Goal: Information Seeking & Learning: Learn about a topic

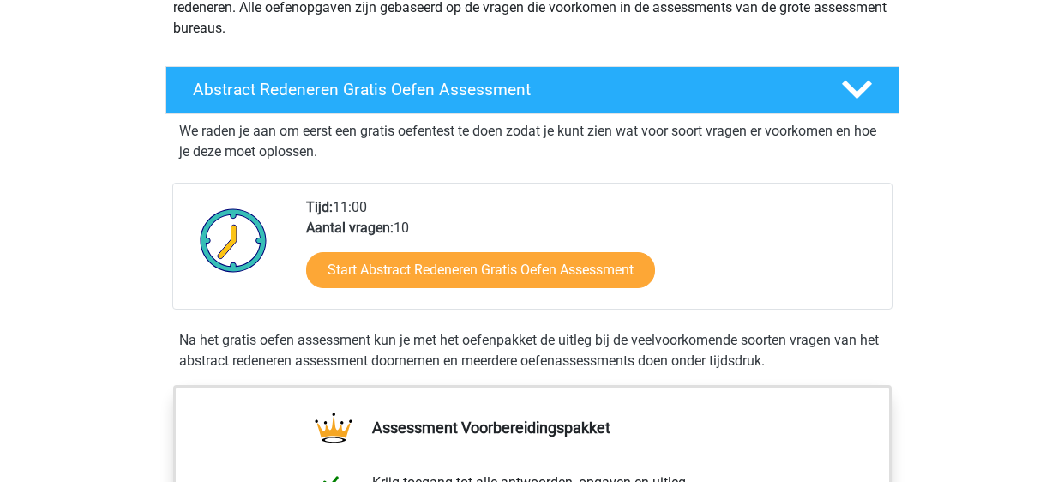
scroll to position [237, 0]
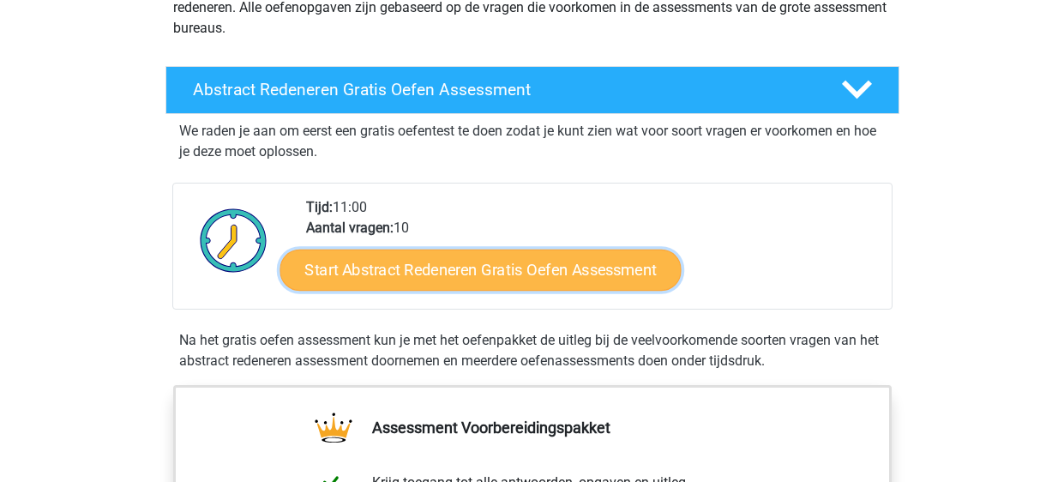
click at [362, 271] on link "Start Abstract Redeneren Gratis Oefen Assessment" at bounding box center [479, 269] width 401 height 41
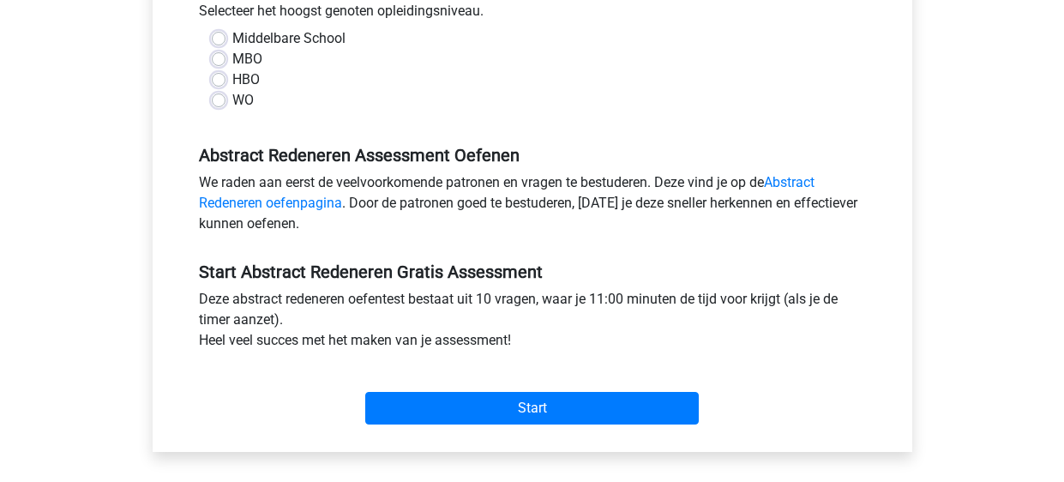
scroll to position [403, 0]
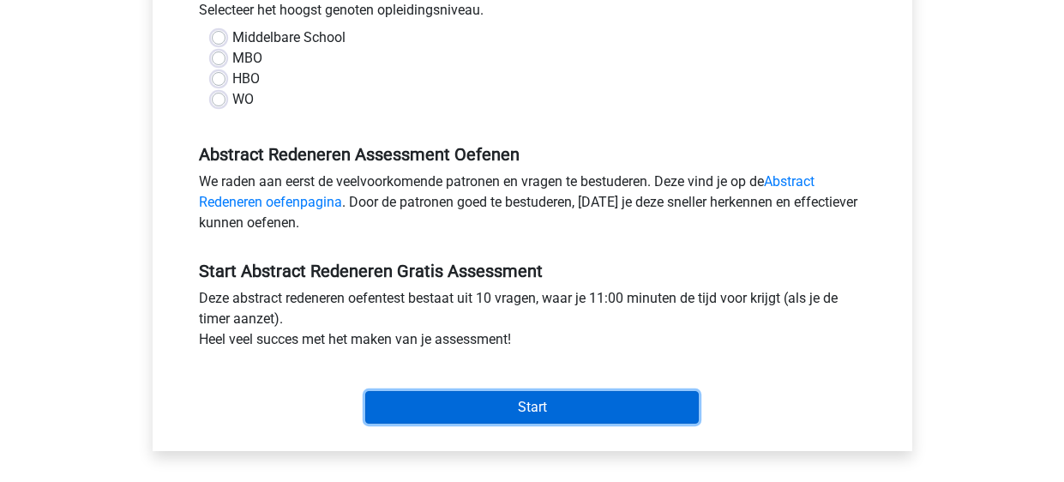
click at [403, 409] on input "Start" at bounding box center [532, 407] width 334 height 33
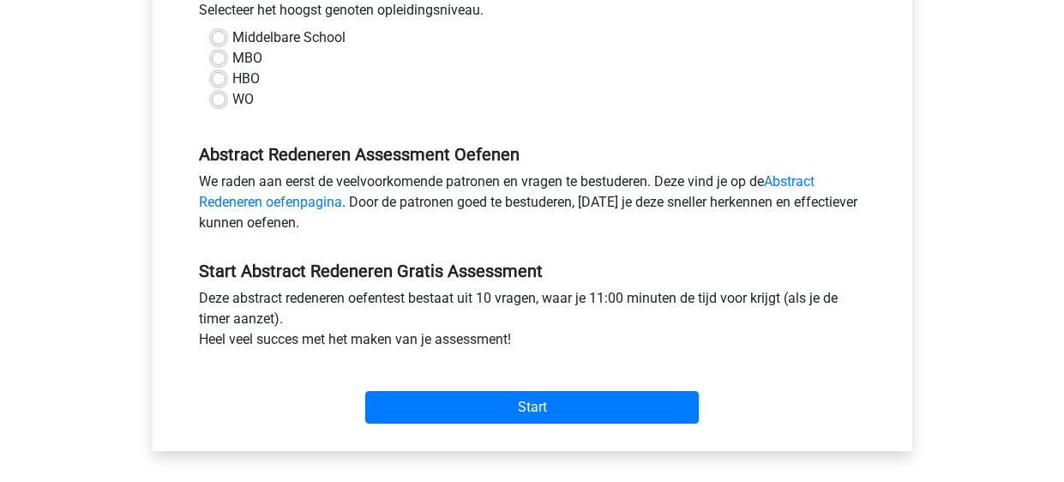
click at [353, 123] on div "Abstract Redeneren Assessment Oefenen We raden aan eerst de veelvoorkomende pat…" at bounding box center [532, 181] width 693 height 117
click at [232, 73] on label "HBO" at bounding box center [245, 79] width 27 height 21
click at [219, 73] on input "HBO" at bounding box center [219, 77] width 14 height 17
radio input "true"
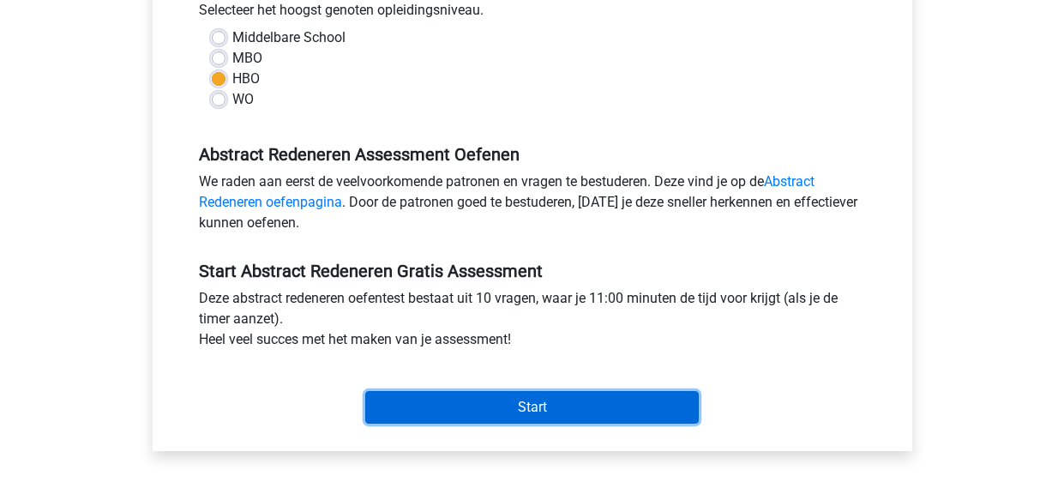
click at [398, 407] on input "Start" at bounding box center [532, 407] width 334 height 33
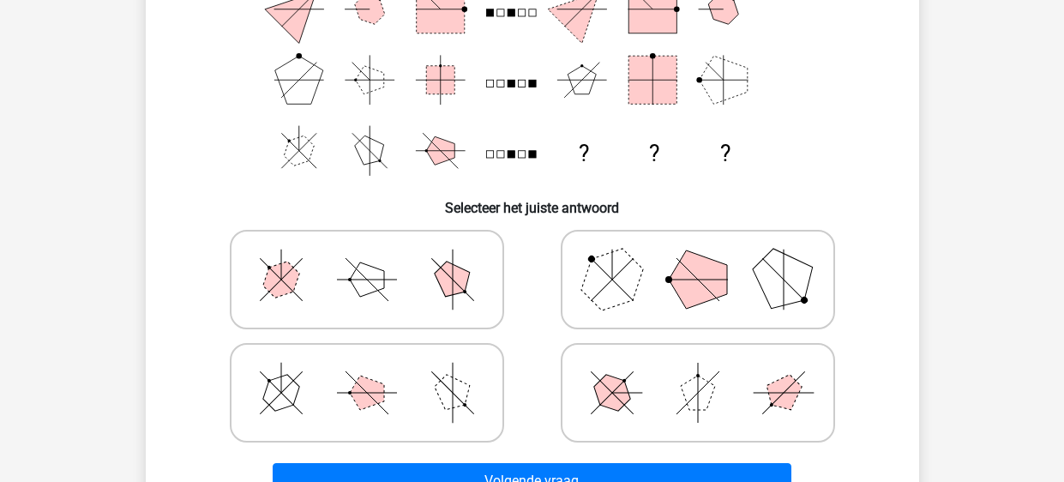
scroll to position [258, 0]
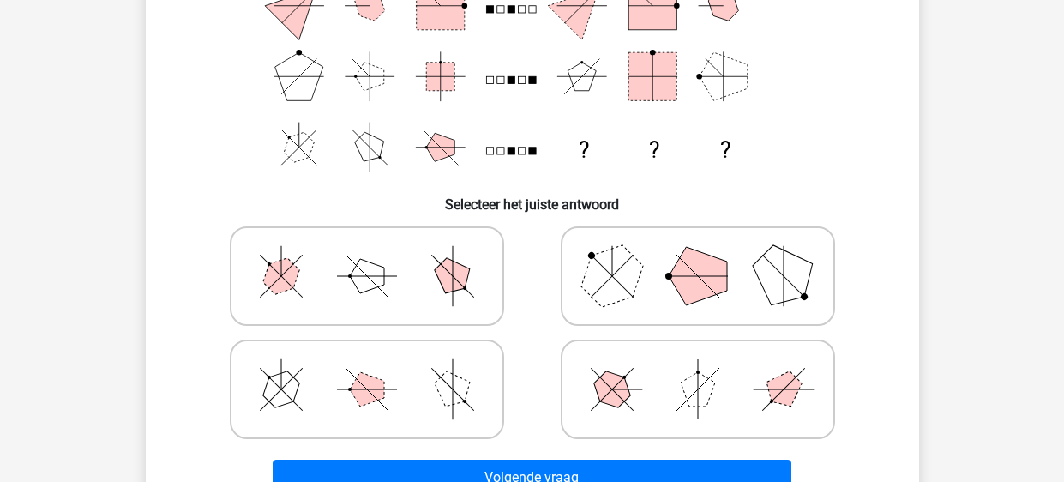
click at [415, 420] on icon at bounding box center [366, 389] width 257 height 86
click at [378, 368] on input "radio" at bounding box center [372, 362] width 11 height 11
radio input "true"
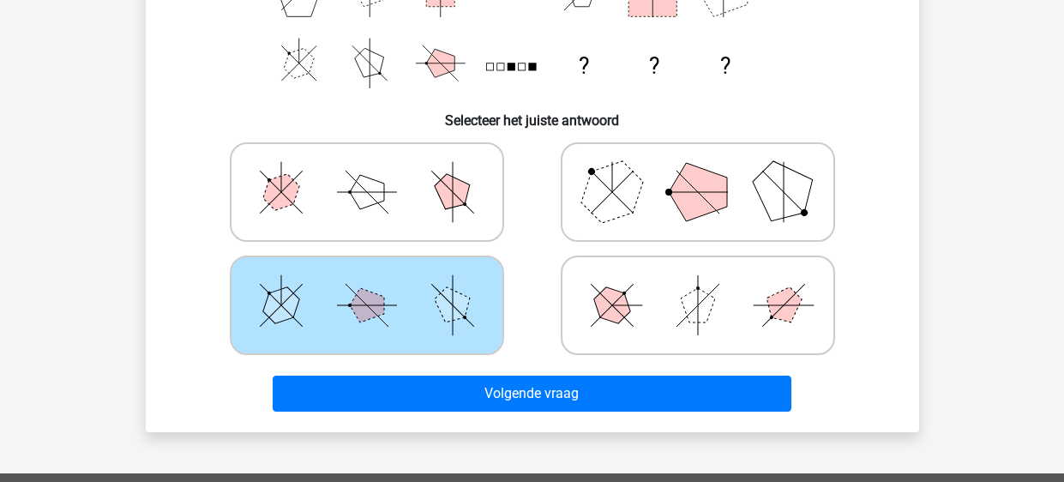
scroll to position [344, 0]
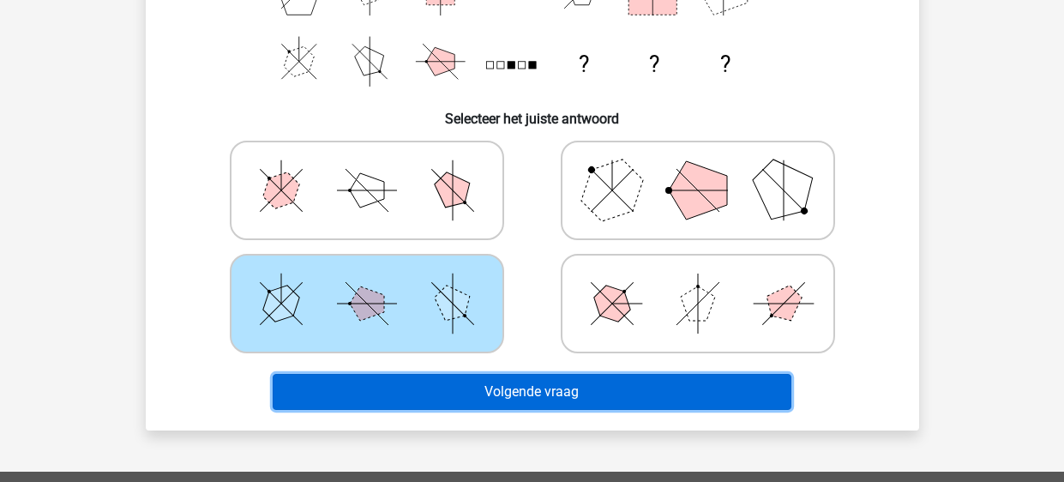
click at [444, 402] on button "Volgende vraag" at bounding box center [532, 392] width 519 height 36
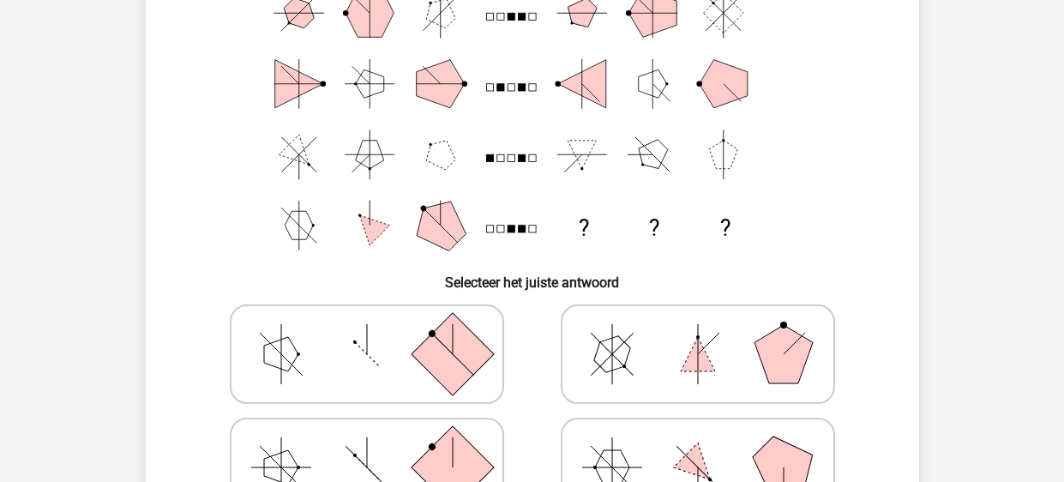
scroll to position [184, 0]
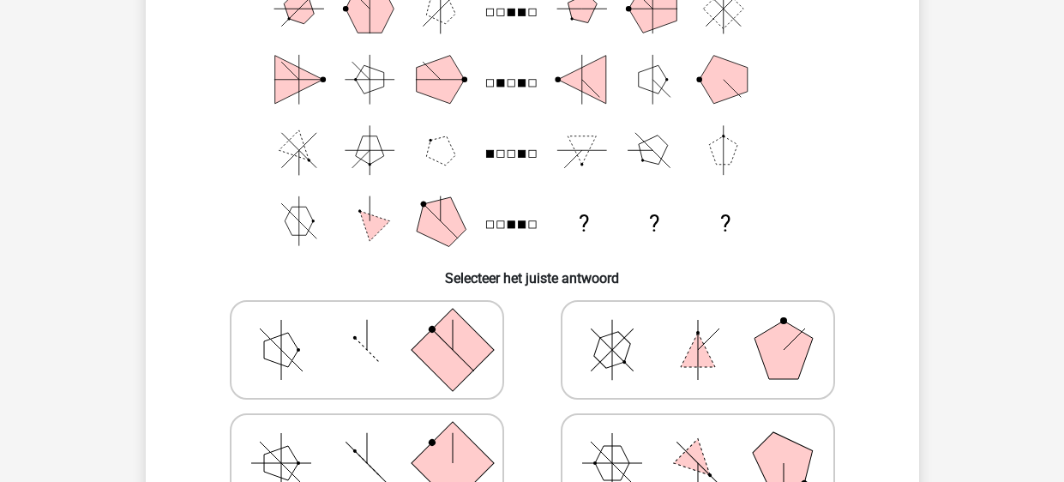
click at [695, 338] on polygon at bounding box center [698, 350] width 34 height 34
click at [698, 328] on input "radio" at bounding box center [703, 322] width 11 height 11
radio input "true"
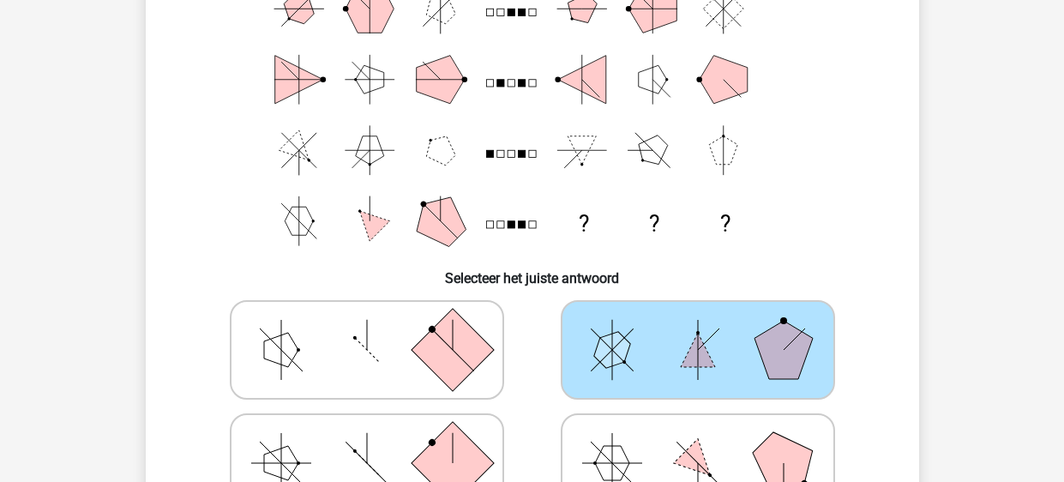
scroll to position [0, 0]
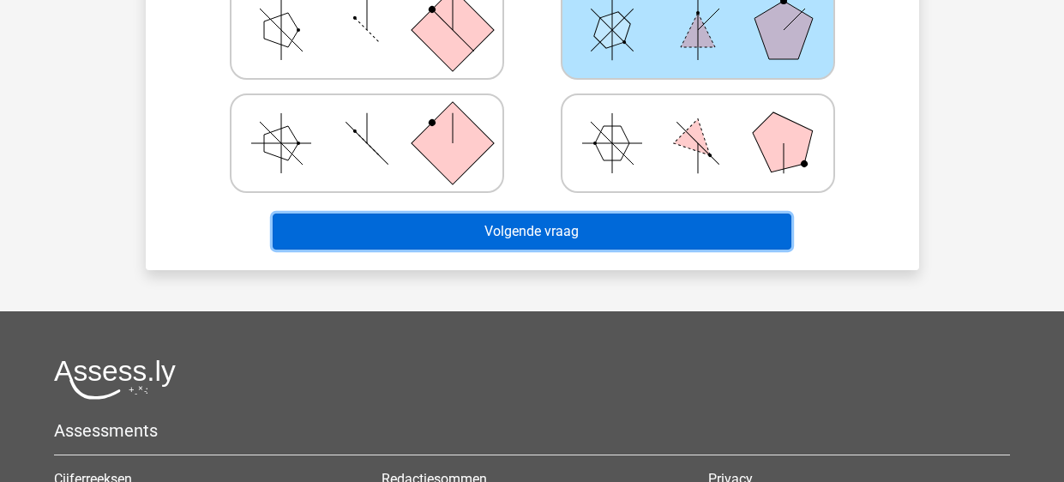
click at [548, 225] on button "Volgende vraag" at bounding box center [532, 231] width 519 height 36
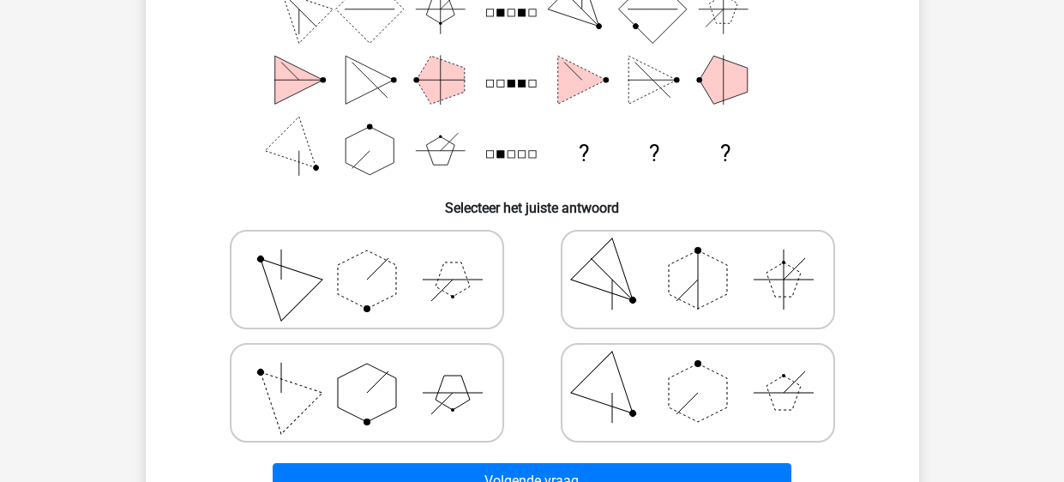
scroll to position [255, 0]
click at [589, 284] on polygon at bounding box center [611, 278] width 82 height 82
click at [698, 257] on input "radio" at bounding box center [703, 251] width 11 height 11
radio input "true"
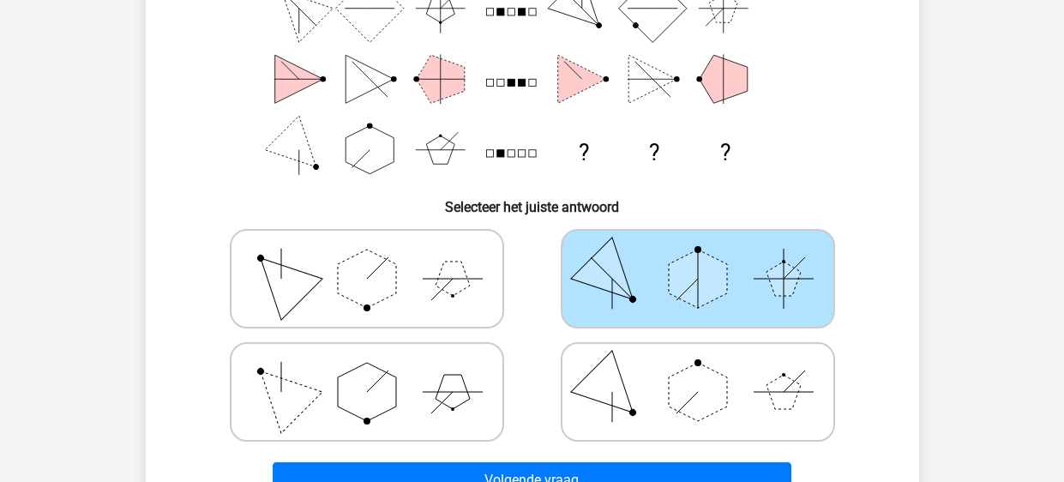
scroll to position [313, 0]
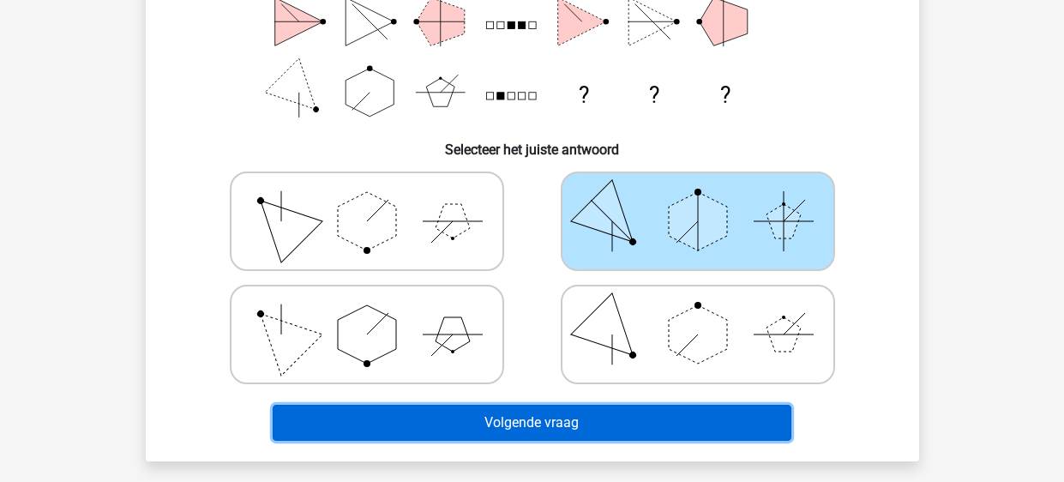
click at [516, 412] on button "Volgende vraag" at bounding box center [532, 423] width 519 height 36
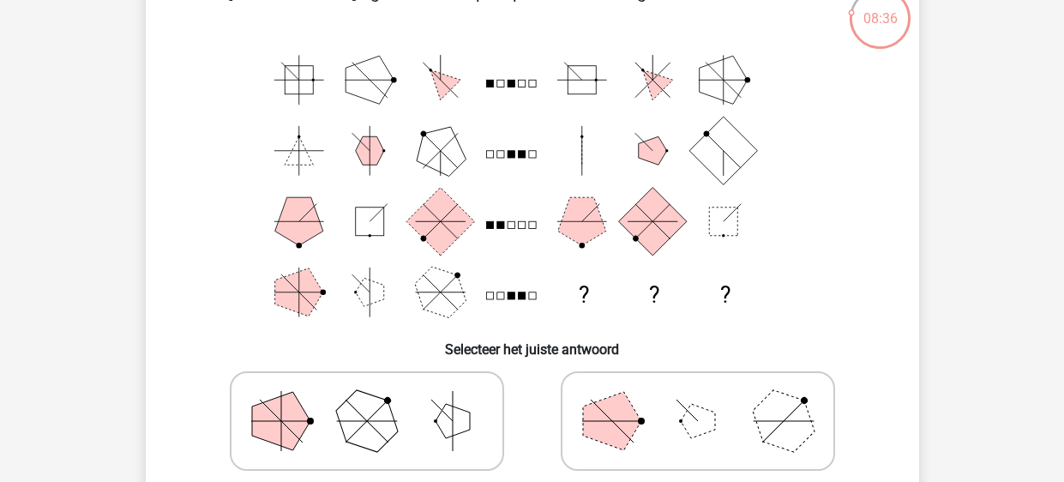
scroll to position [111, 0]
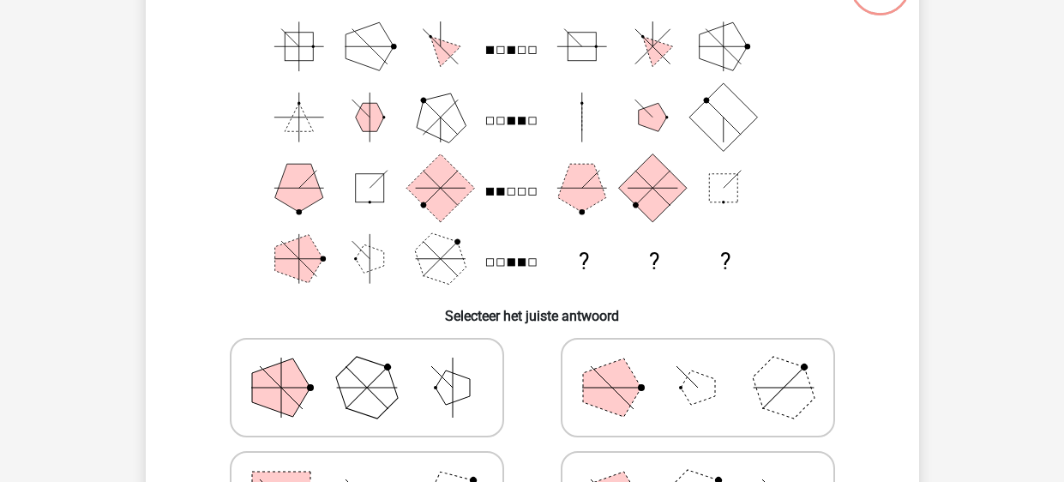
click at [423, 393] on icon at bounding box center [366, 388] width 257 height 86
click at [378, 366] on input "radio" at bounding box center [372, 360] width 11 height 11
radio input "true"
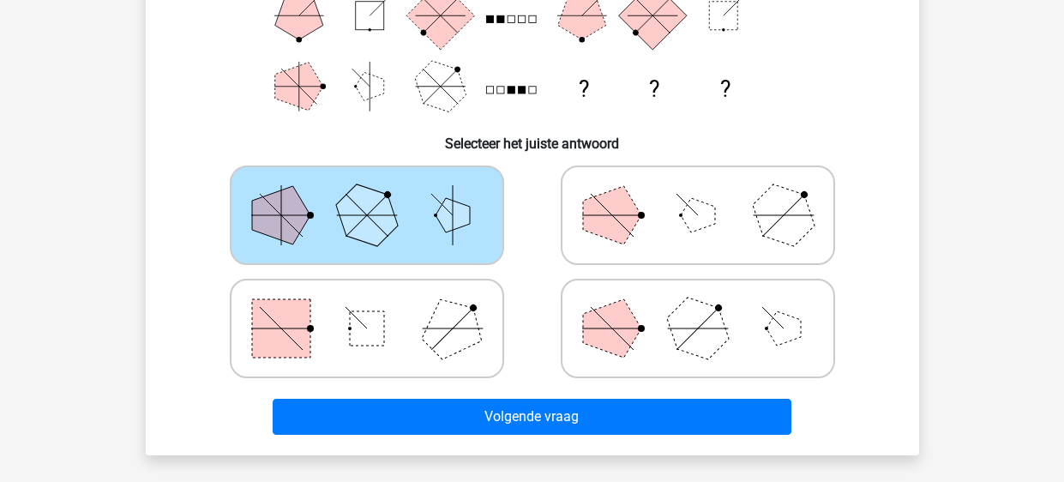
scroll to position [321, 0]
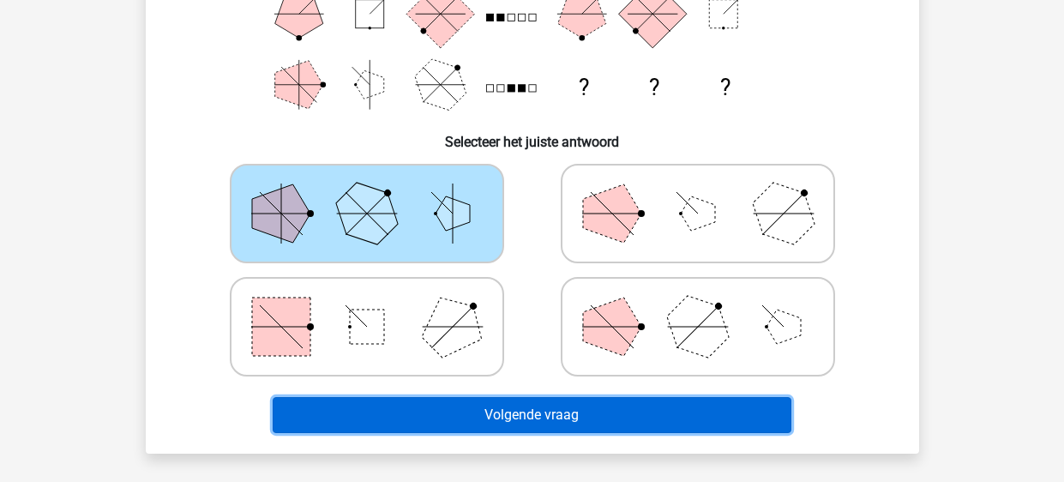
click at [423, 407] on button "Volgende vraag" at bounding box center [532, 415] width 519 height 36
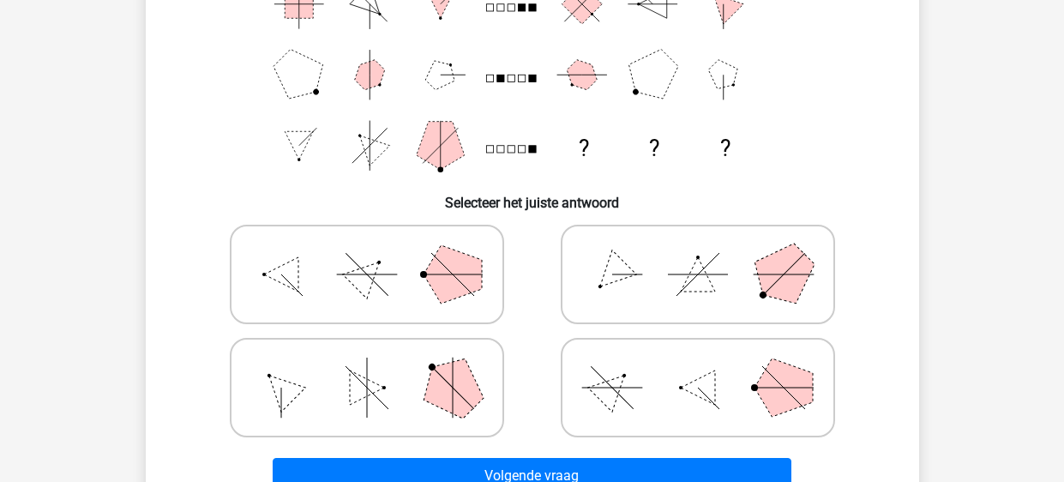
scroll to position [273, 0]
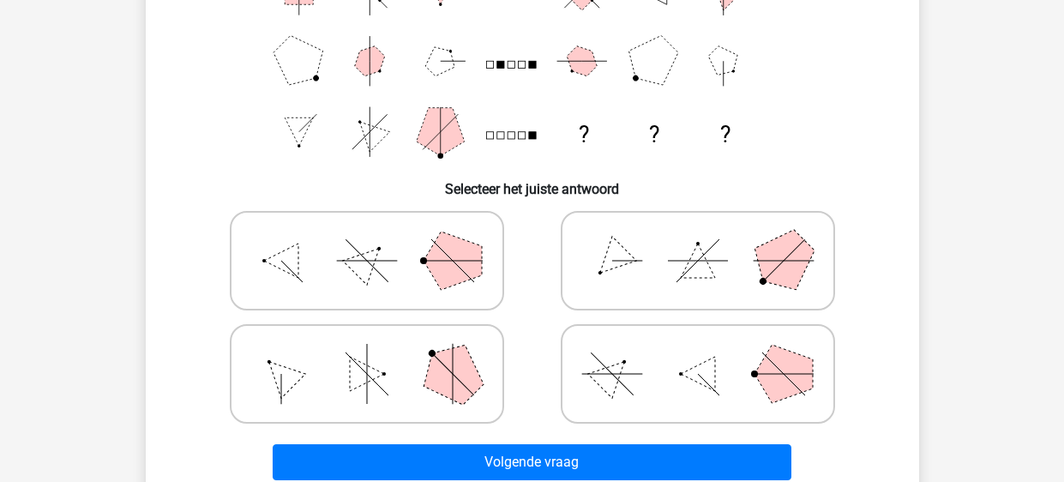
click at [655, 248] on icon at bounding box center [697, 261] width 257 height 86
click at [698, 239] on input "radio" at bounding box center [703, 233] width 11 height 11
radio input "true"
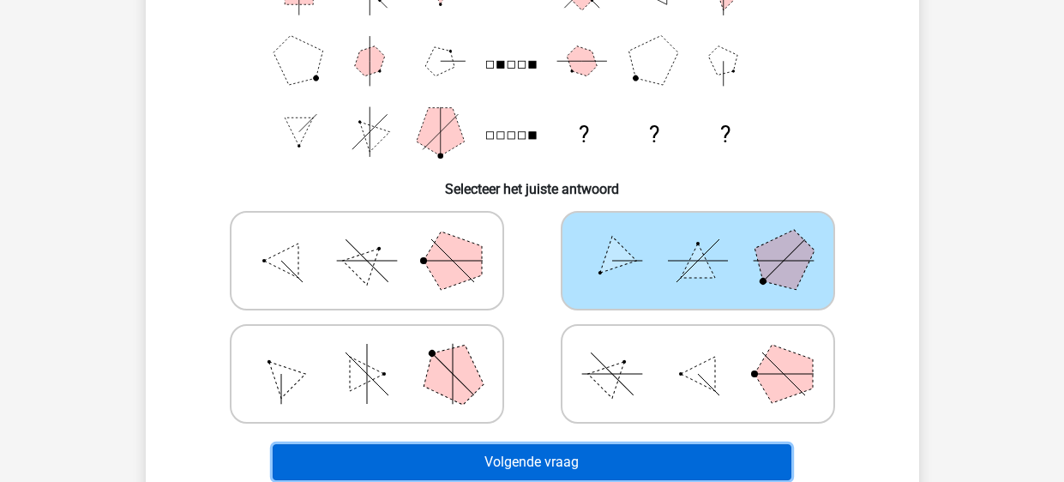
click at [531, 468] on button "Volgende vraag" at bounding box center [532, 462] width 519 height 36
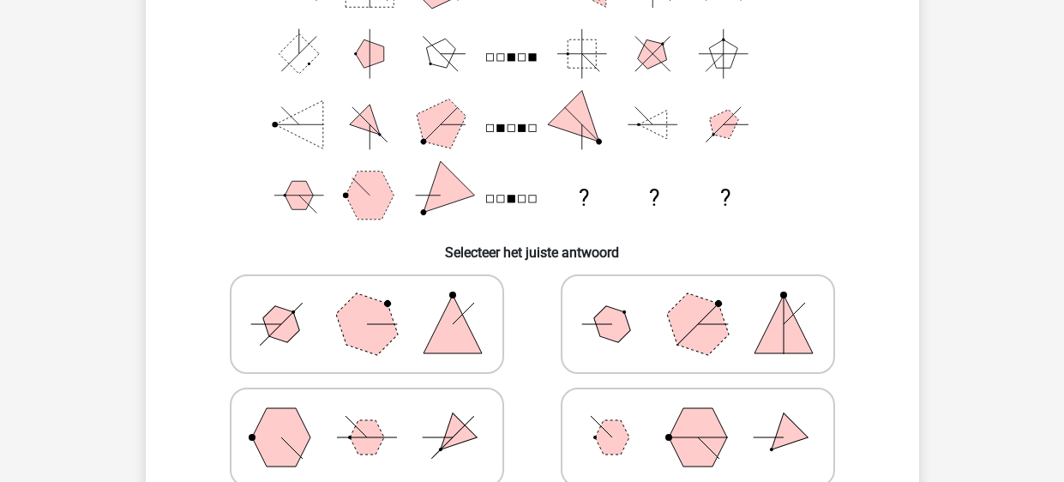
scroll to position [211, 0]
click at [329, 397] on icon at bounding box center [366, 437] width 257 height 86
click at [367, 404] on input "radio" at bounding box center [372, 409] width 11 height 11
radio input "true"
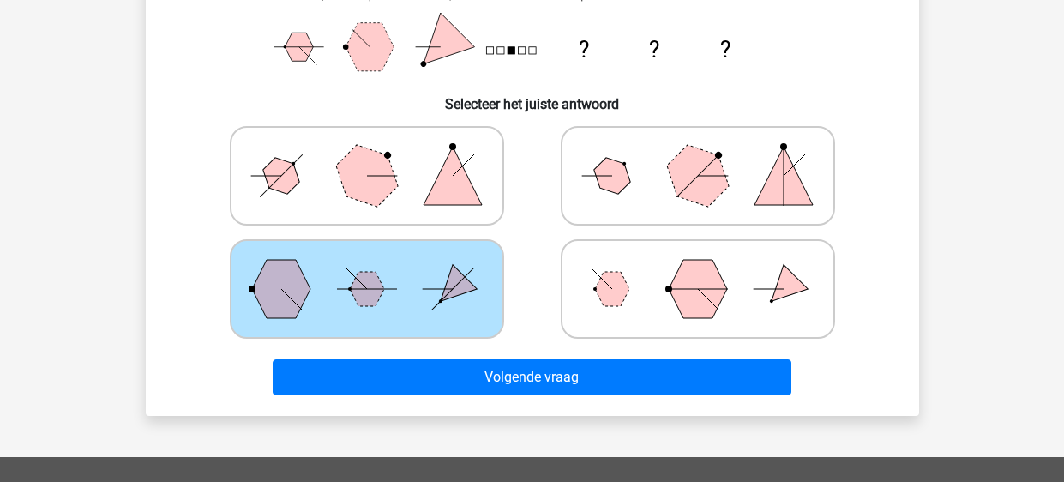
scroll to position [376, 0]
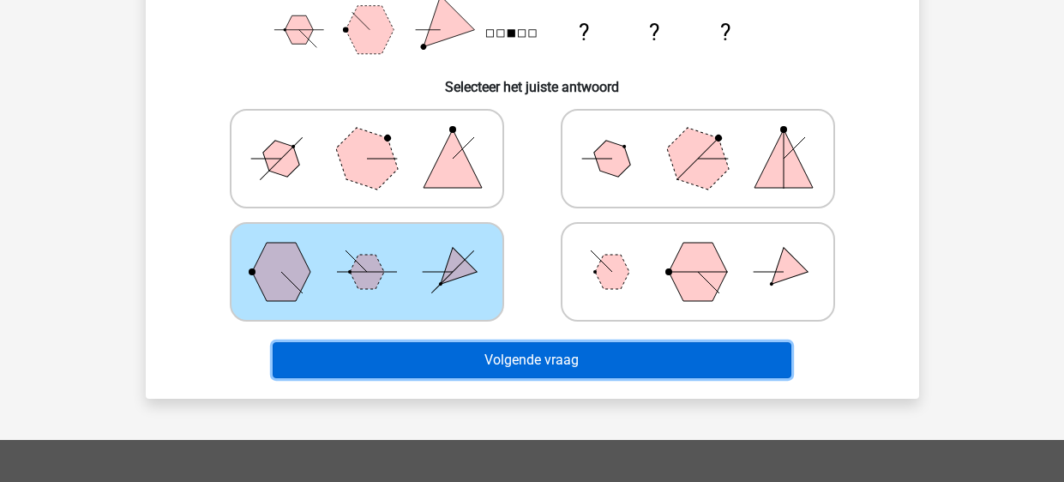
click at [529, 359] on button "Volgende vraag" at bounding box center [532, 360] width 519 height 36
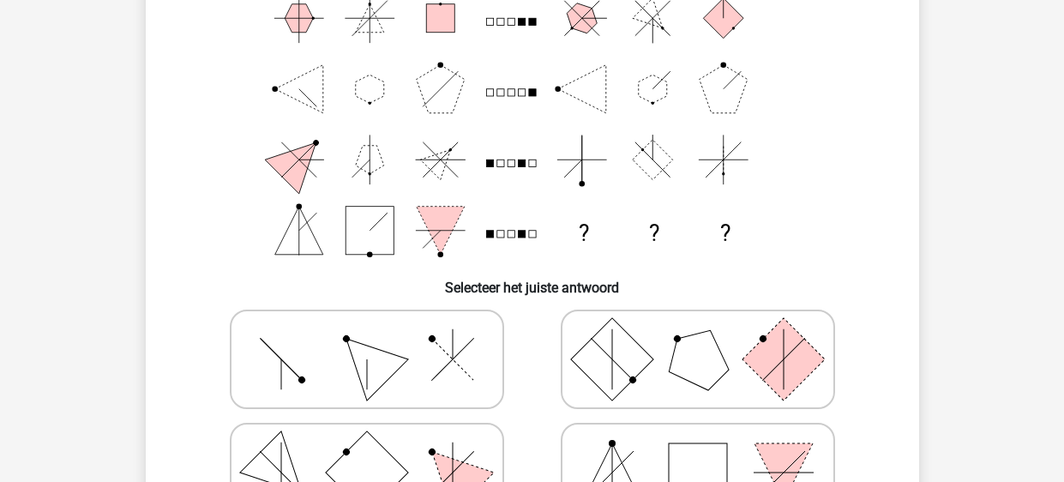
scroll to position [183, 0]
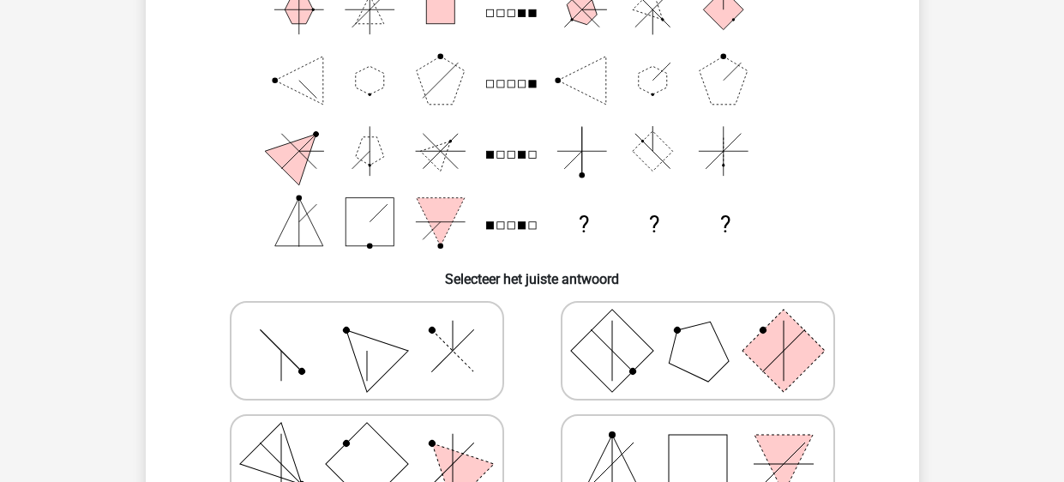
click at [762, 340] on rect at bounding box center [783, 351] width 82 height 82
click at [709, 329] on input "radio" at bounding box center [703, 323] width 11 height 11
radio input "true"
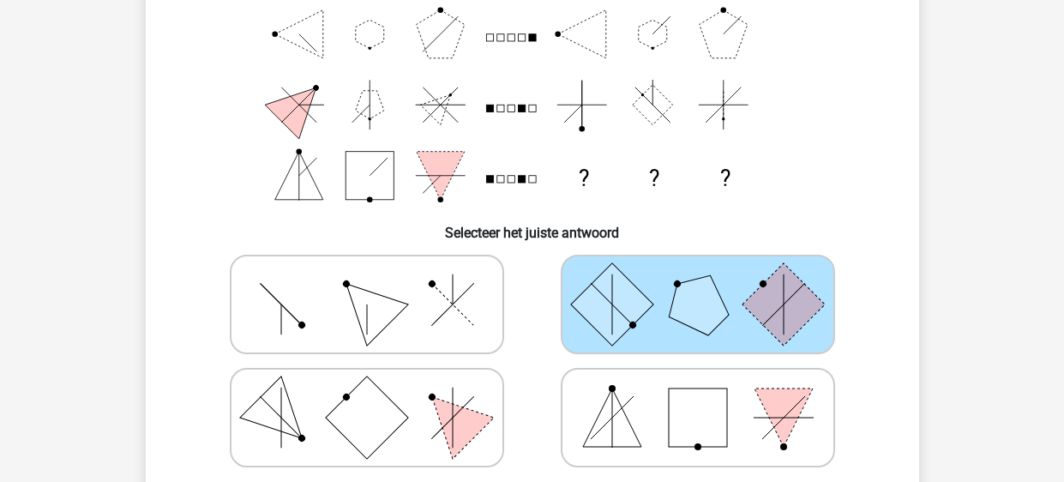
scroll to position [225, 0]
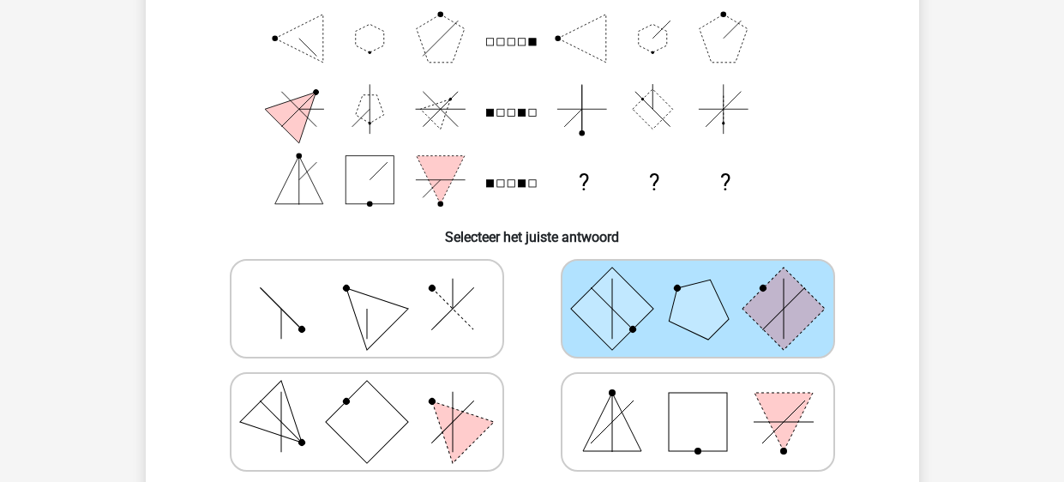
click at [355, 429] on rect at bounding box center [366, 422] width 82 height 82
click at [367, 400] on input "radio" at bounding box center [372, 394] width 11 height 11
radio input "true"
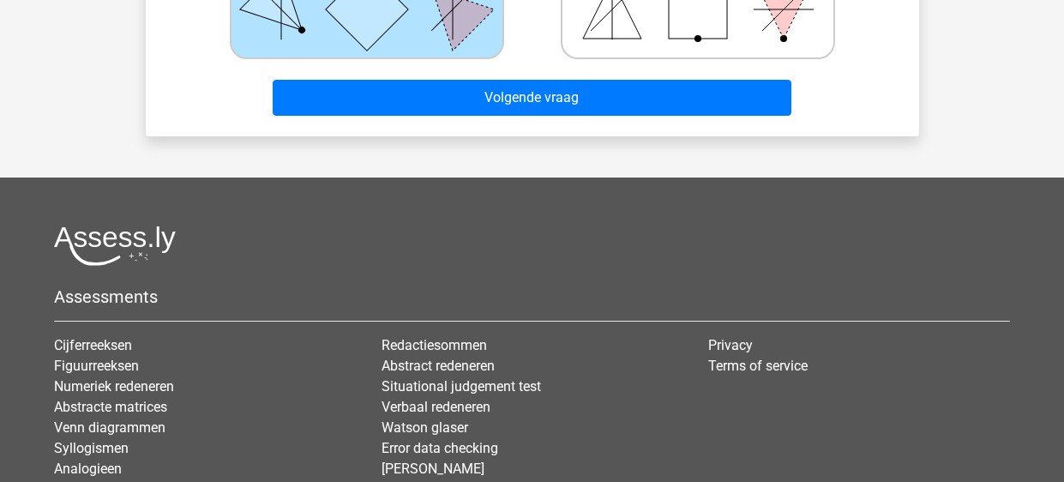
scroll to position [646, 0]
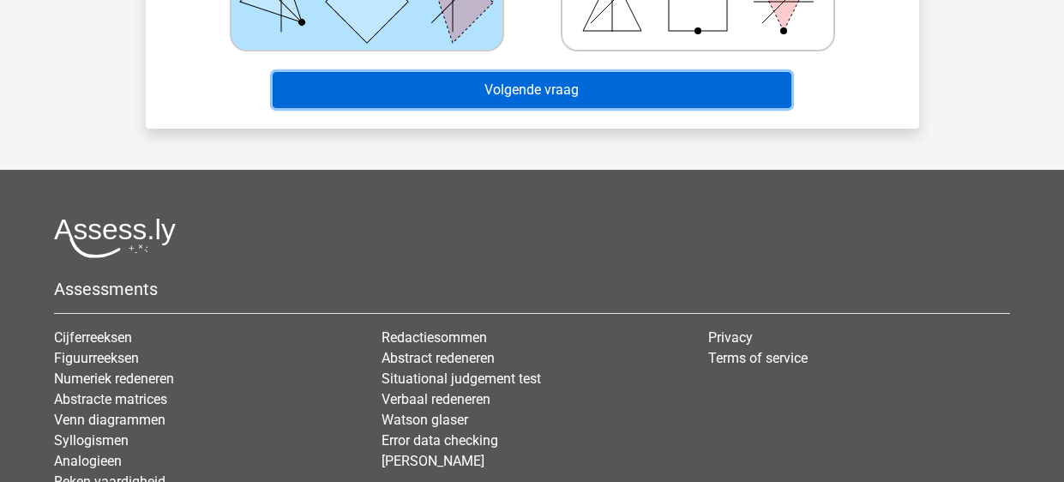
click at [553, 90] on button "Volgende vraag" at bounding box center [532, 90] width 519 height 36
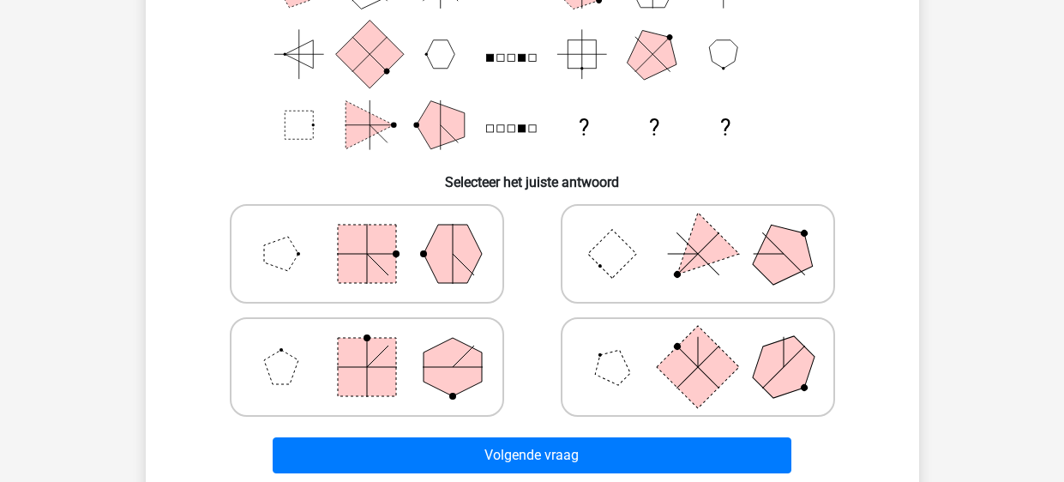
scroll to position [328, 0]
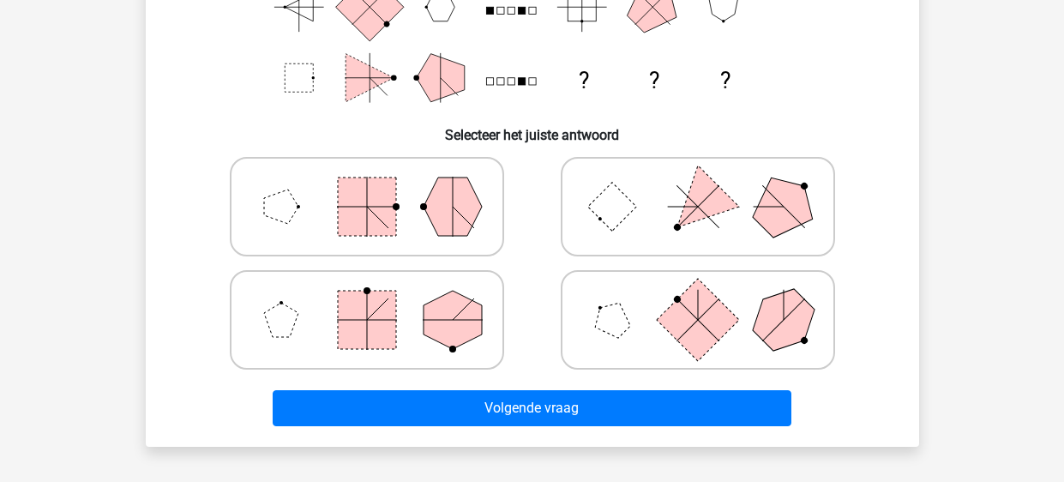
click at [484, 259] on div at bounding box center [366, 206] width 331 height 113
click at [460, 213] on polygon at bounding box center [453, 206] width 58 height 58
click at [378, 185] on input "radio" at bounding box center [372, 179] width 11 height 11
radio input "true"
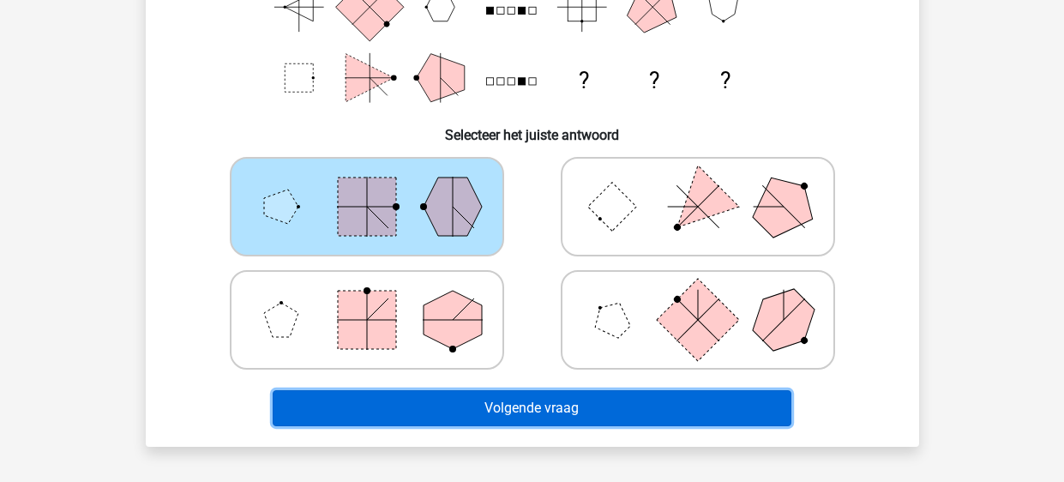
click at [469, 400] on button "Volgende vraag" at bounding box center [532, 408] width 519 height 36
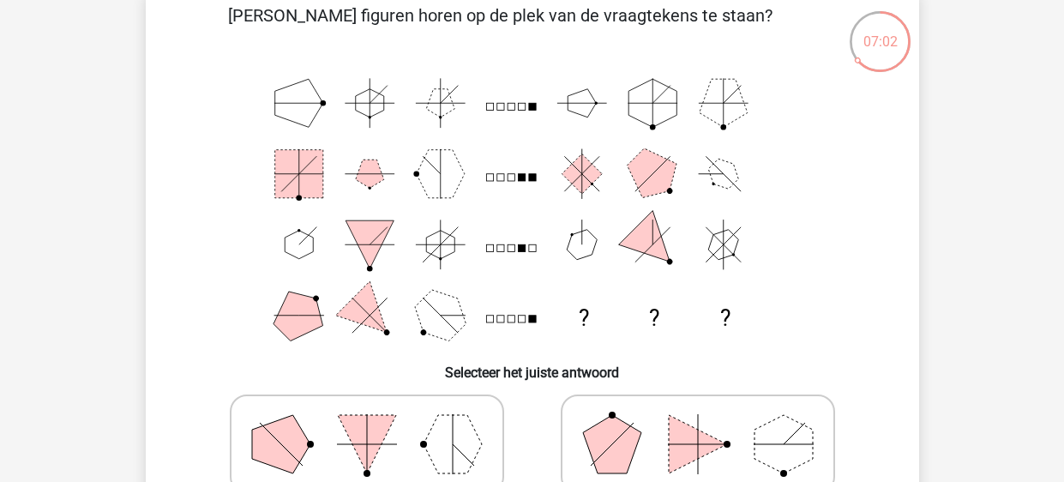
scroll to position [92, 0]
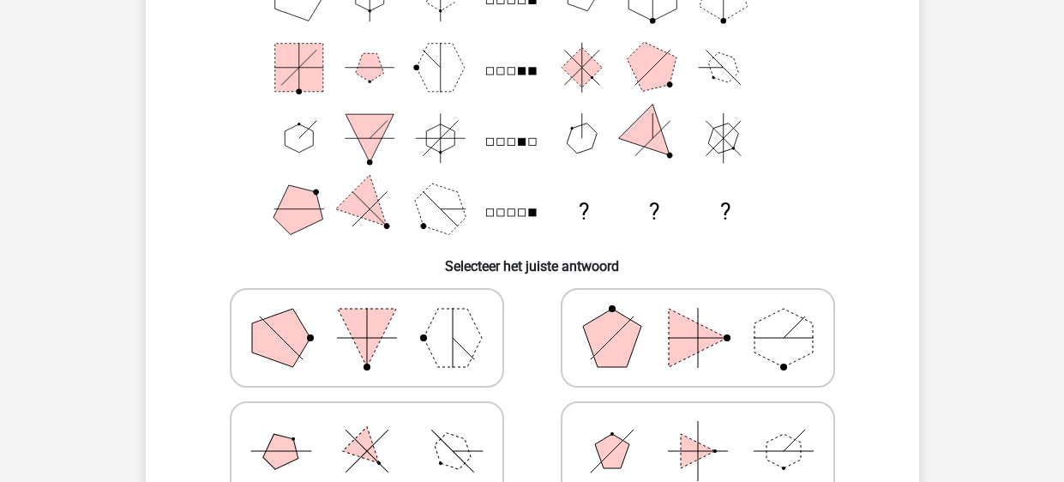
click at [661, 324] on icon at bounding box center [697, 338] width 257 height 86
click at [698, 316] on input "radio" at bounding box center [703, 310] width 11 height 11
radio input "true"
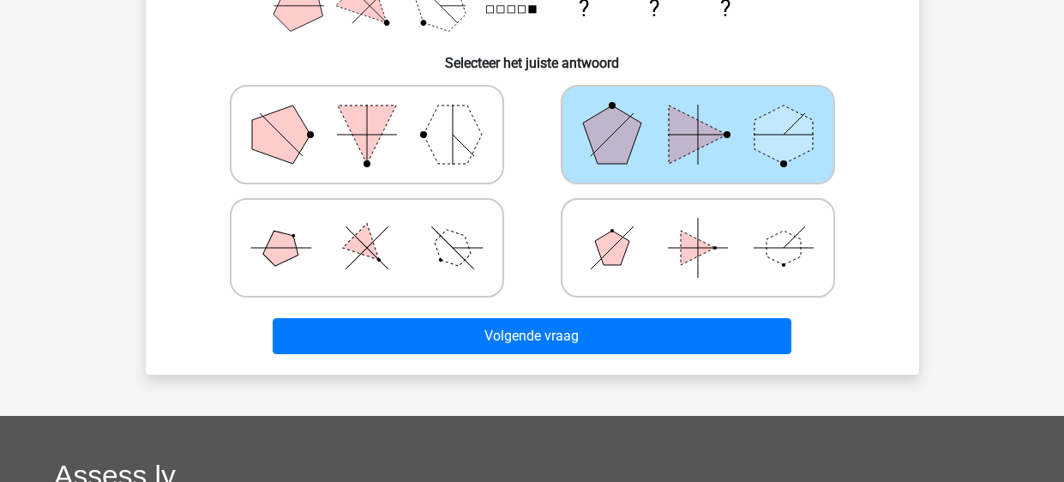
scroll to position [406, 0]
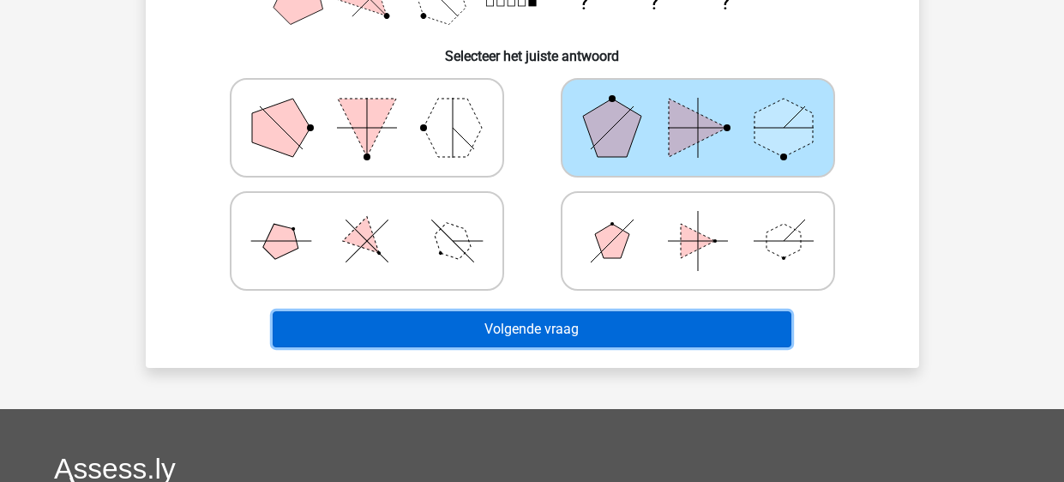
click at [536, 322] on button "Volgende vraag" at bounding box center [532, 329] width 519 height 36
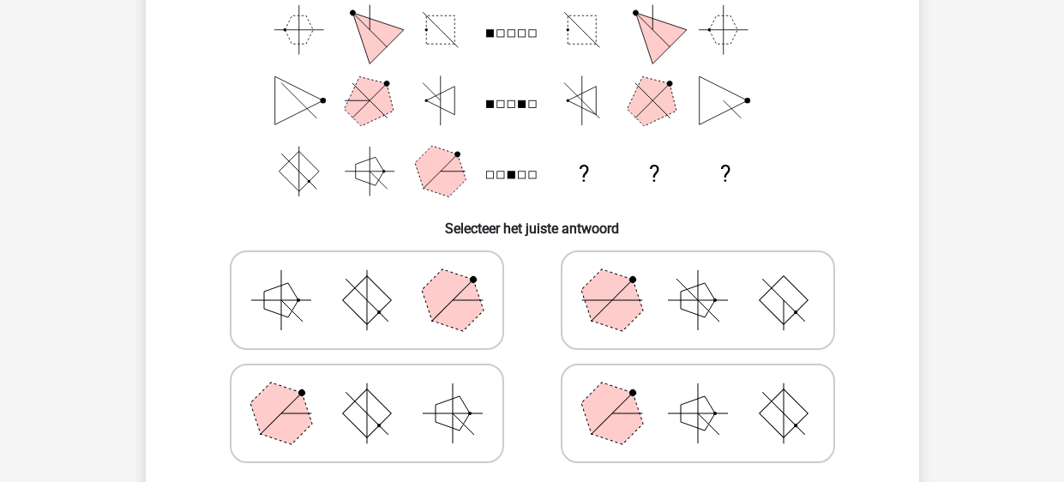
scroll to position [233, 0]
click at [468, 311] on polygon at bounding box center [452, 301] width 82 height 82
click at [378, 279] on input "radio" at bounding box center [372, 273] width 11 height 11
radio input "true"
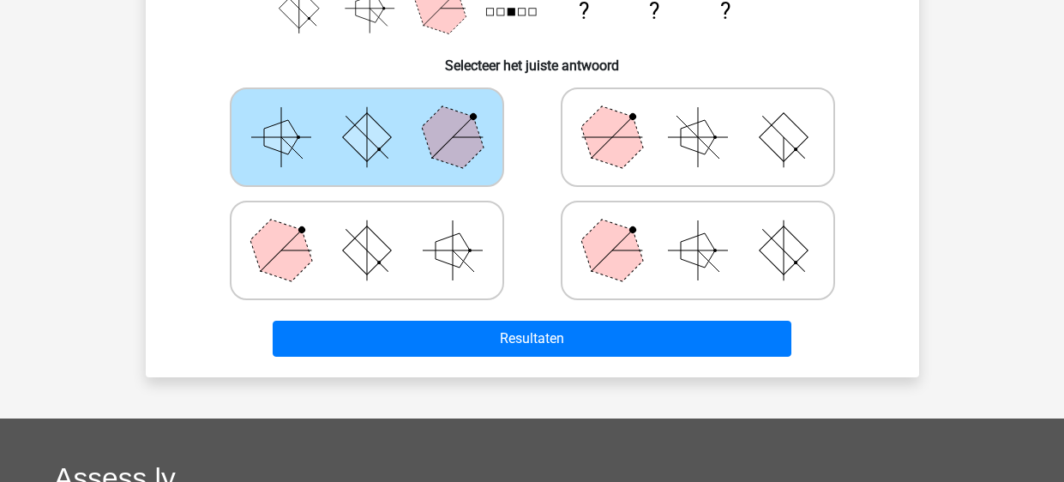
scroll to position [400, 0]
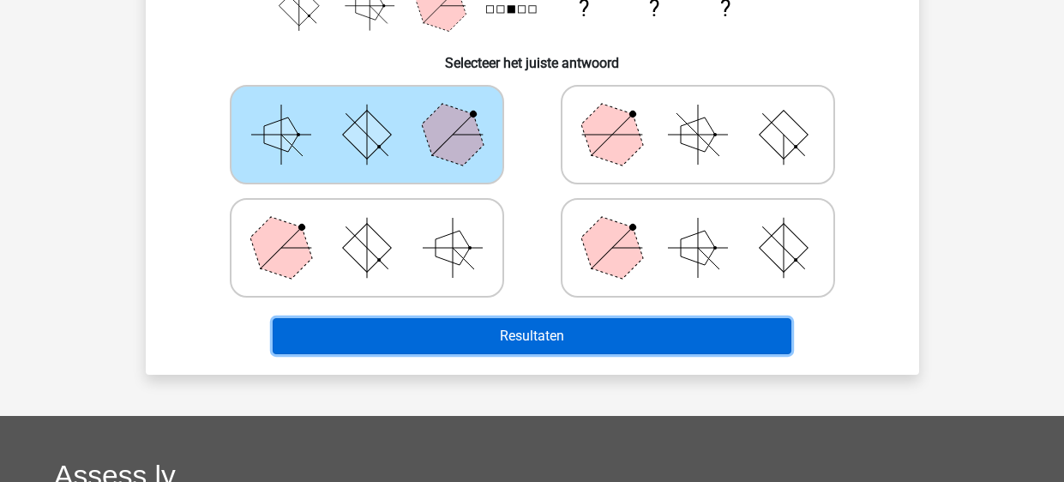
click at [522, 331] on button "Resultaten" at bounding box center [532, 336] width 519 height 36
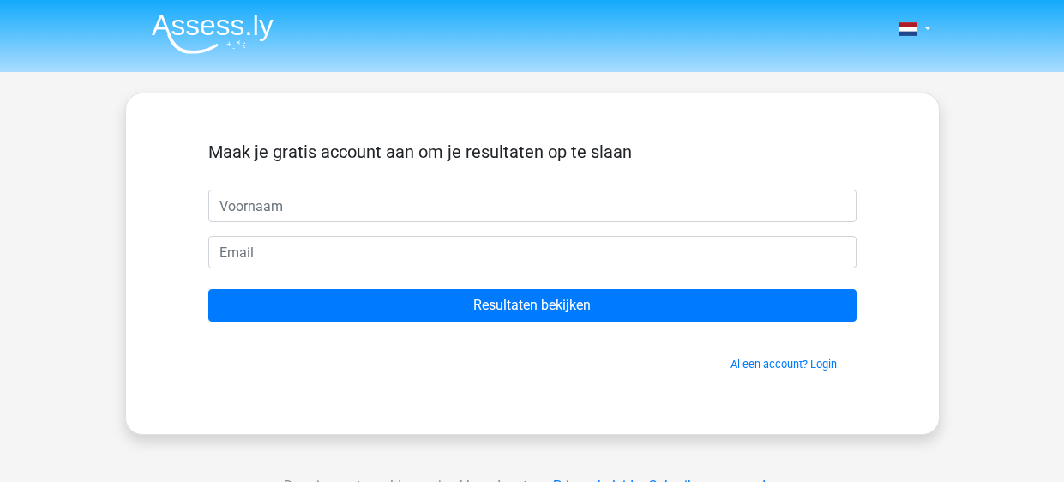
click at [505, 210] on input "text" at bounding box center [532, 205] width 648 height 33
type input "Rani"
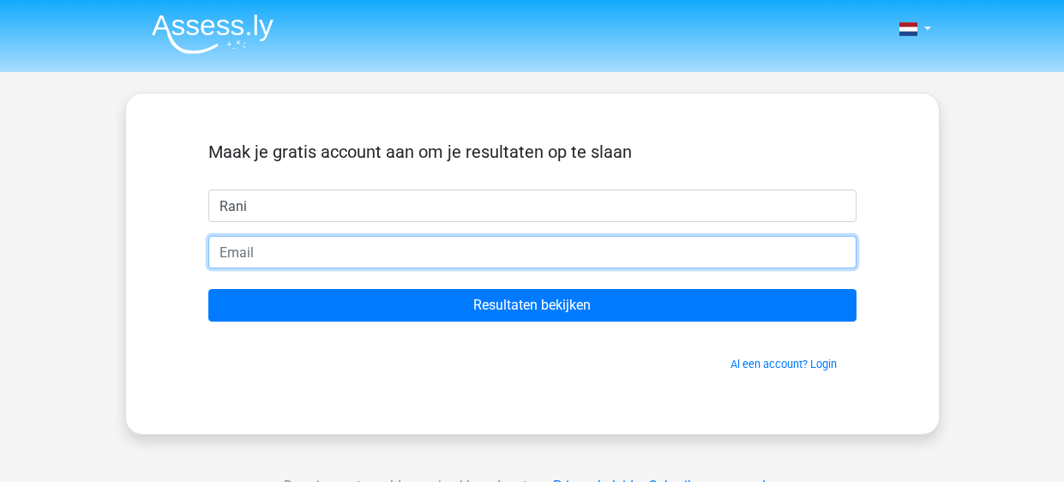
click at [364, 249] on input "email" at bounding box center [532, 252] width 648 height 33
type input "rani.verleyen@gmail.com"
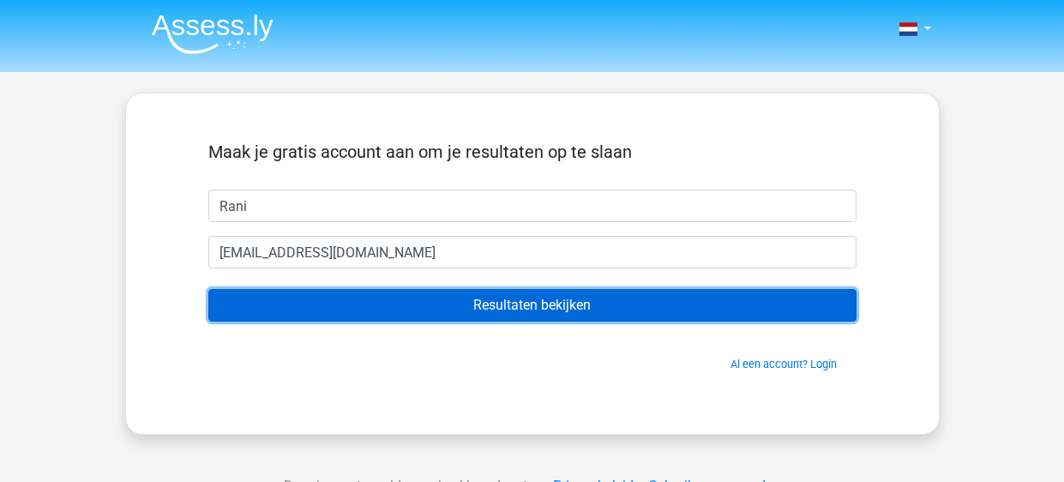
click at [433, 316] on input "Resultaten bekijken" at bounding box center [532, 305] width 648 height 33
